Goal: Find specific page/section: Find specific page/section

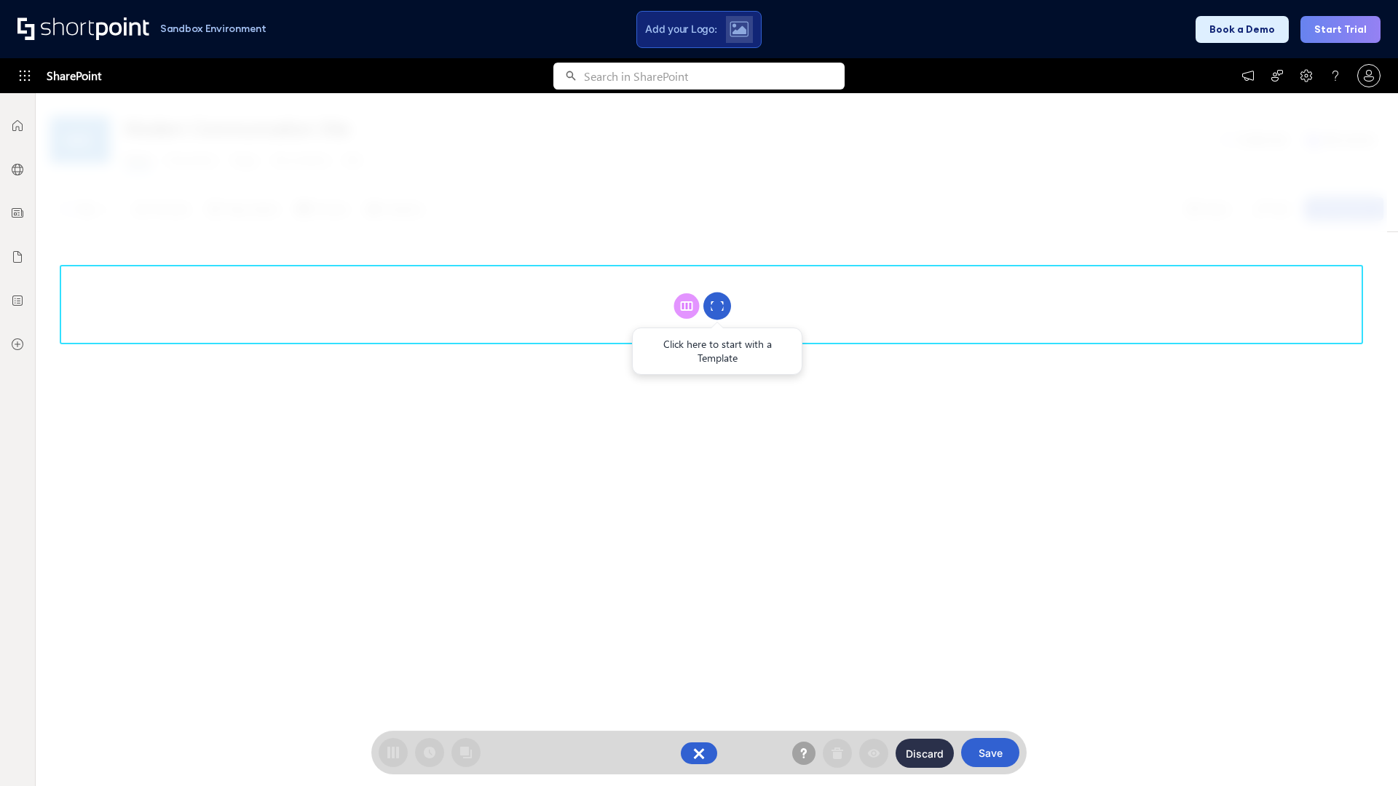
click at [717, 306] on circle at bounding box center [717, 307] width 28 height 28
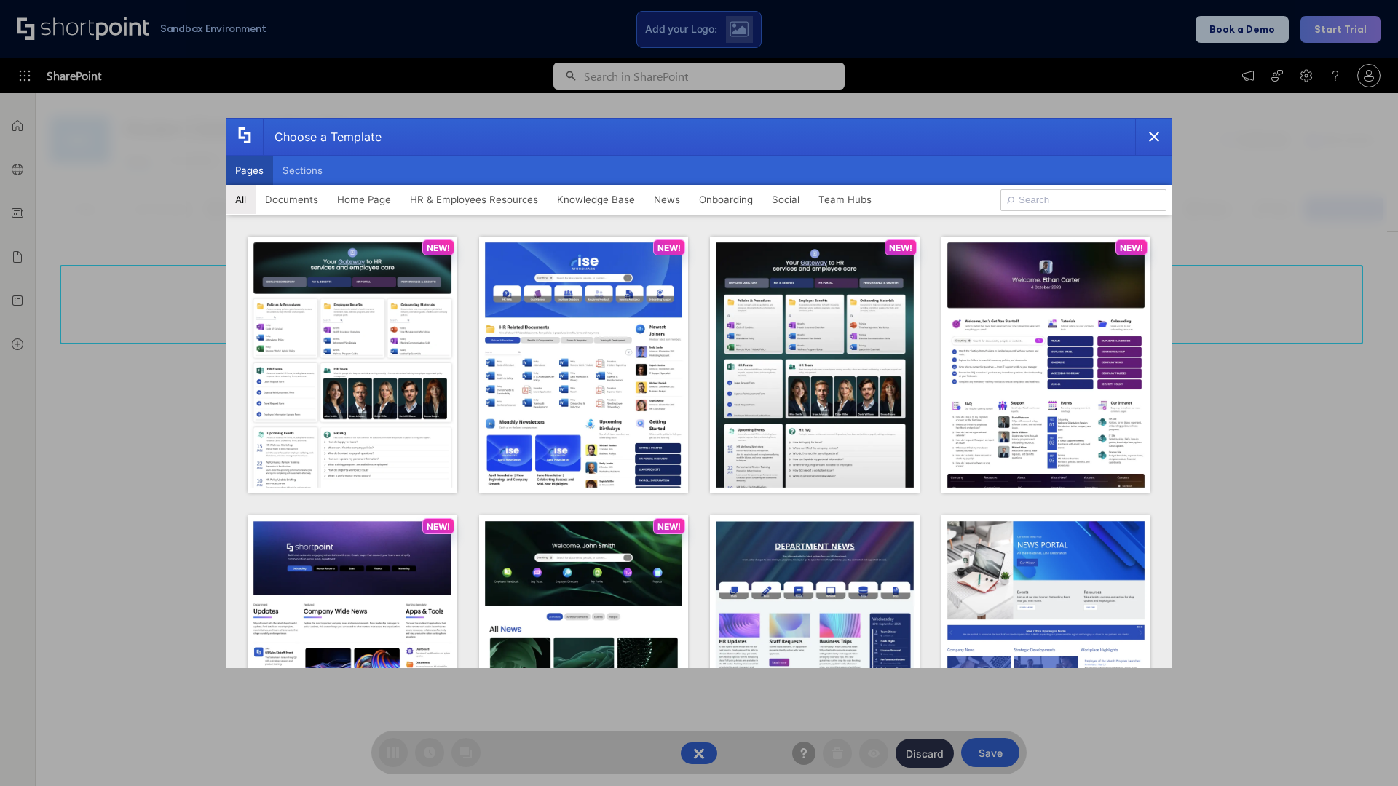
click at [249, 170] on button "Pages" at bounding box center [249, 170] width 47 height 29
type input "Team Hub 3"
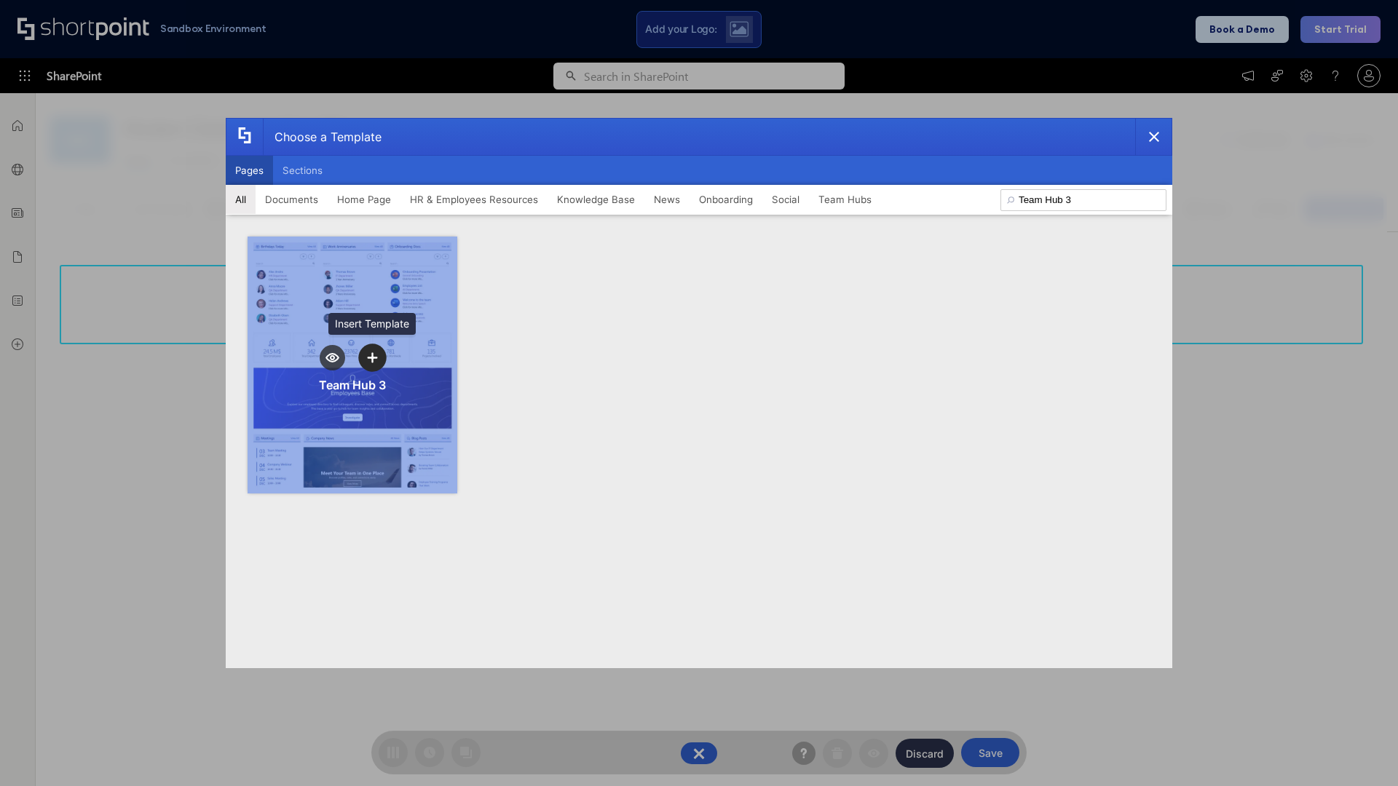
click at [372, 358] on icon "template selector" at bounding box center [372, 357] width 10 height 10
